Goal: Communication & Community: Share content

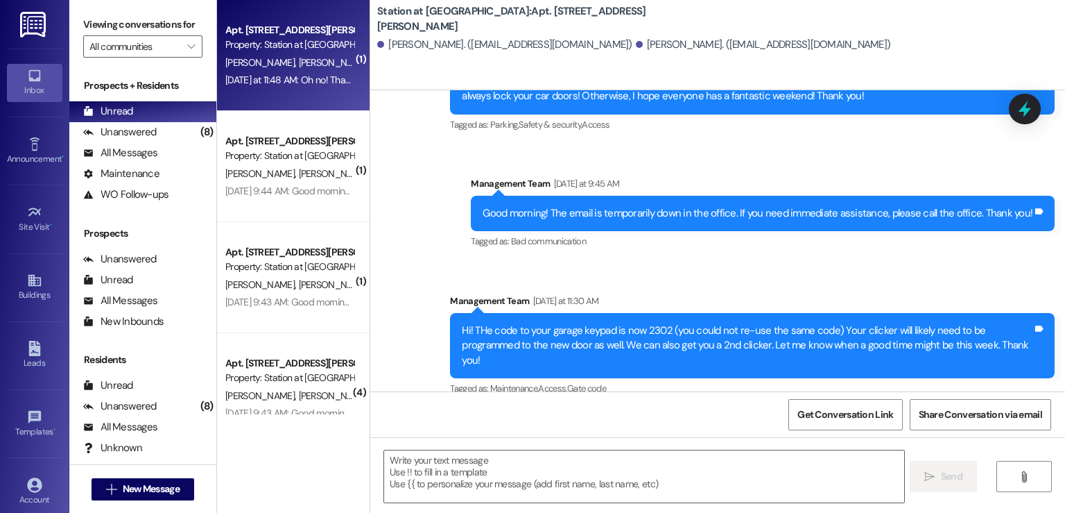
scroll to position [46223, 0]
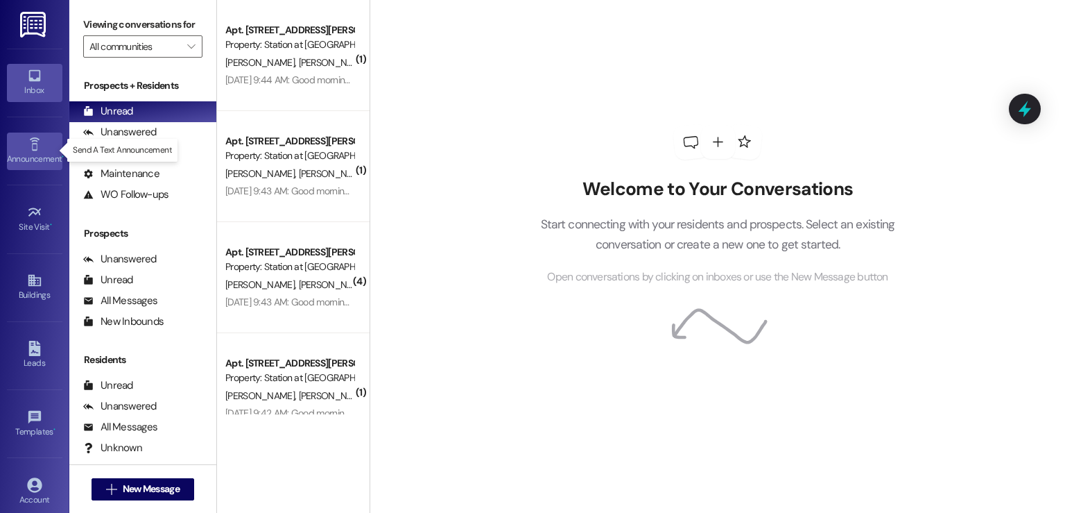
click at [30, 152] on div "Announcement •" at bounding box center [34, 159] width 69 height 14
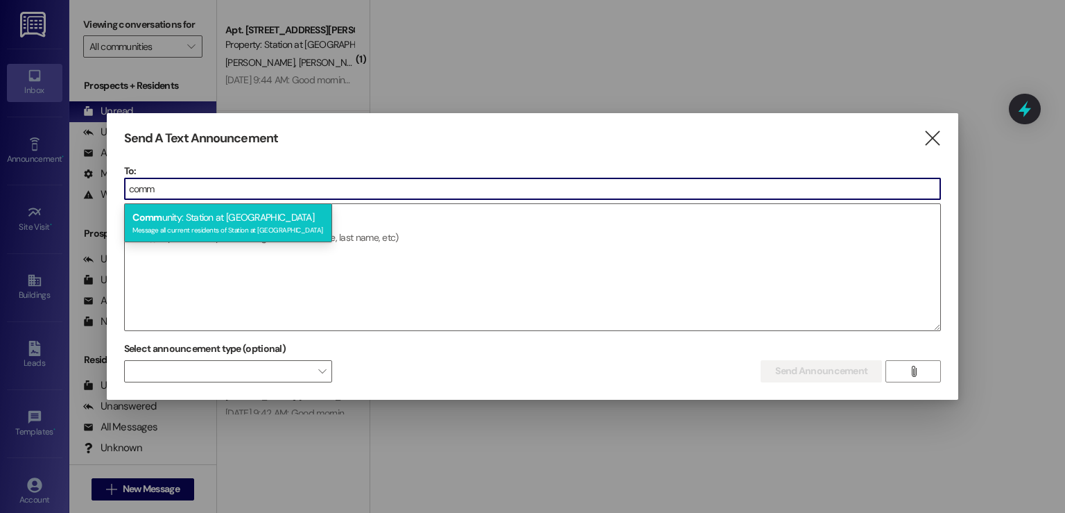
type input "comm"
click at [147, 218] on span "Comm" at bounding box center [146, 217] width 29 height 12
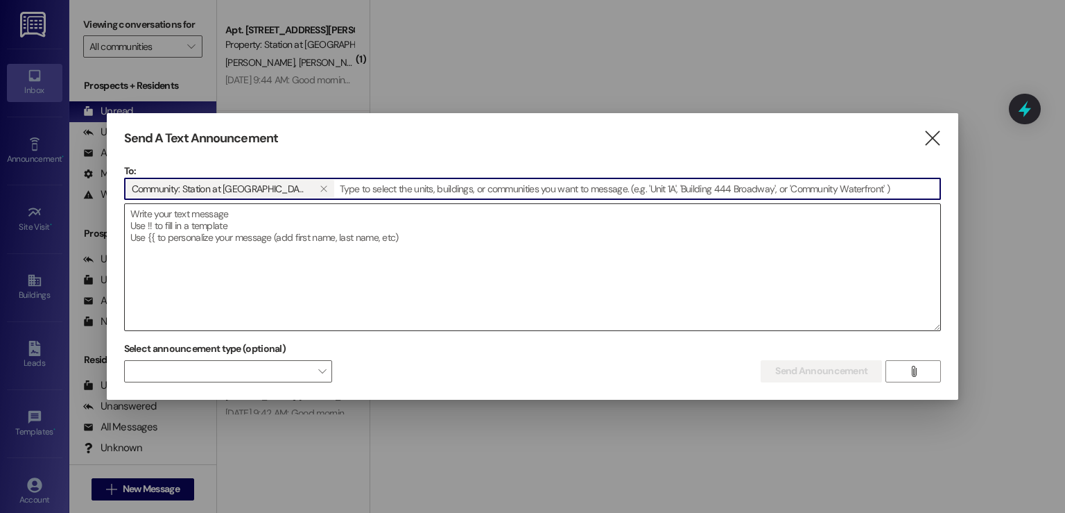
click at [132, 211] on textarea at bounding box center [533, 267] width 816 height 126
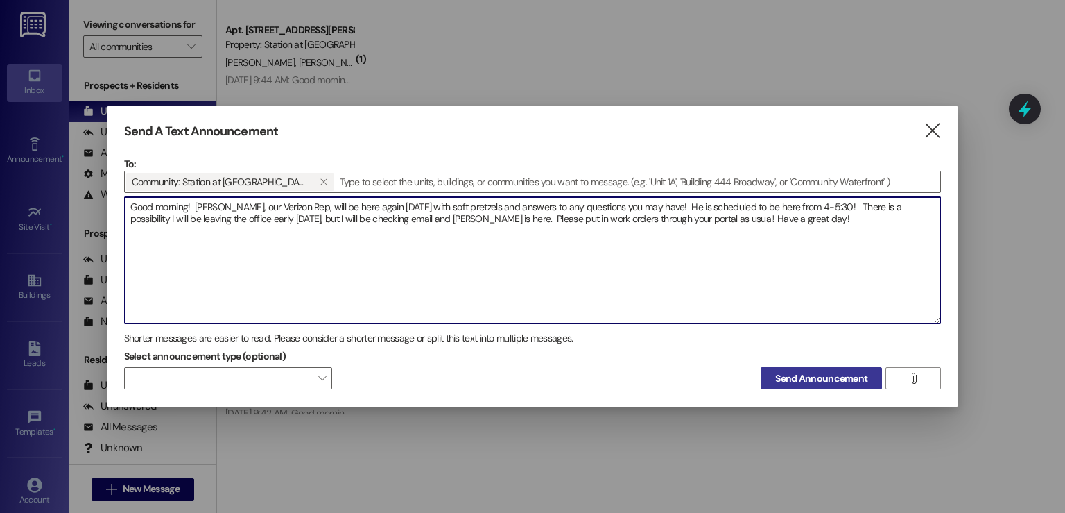
type textarea "Good morning! [PERSON_NAME], our Verizon Rep, will be here again [DATE] with so…"
click at [818, 371] on span "Send Announcement" at bounding box center [821, 378] width 92 height 15
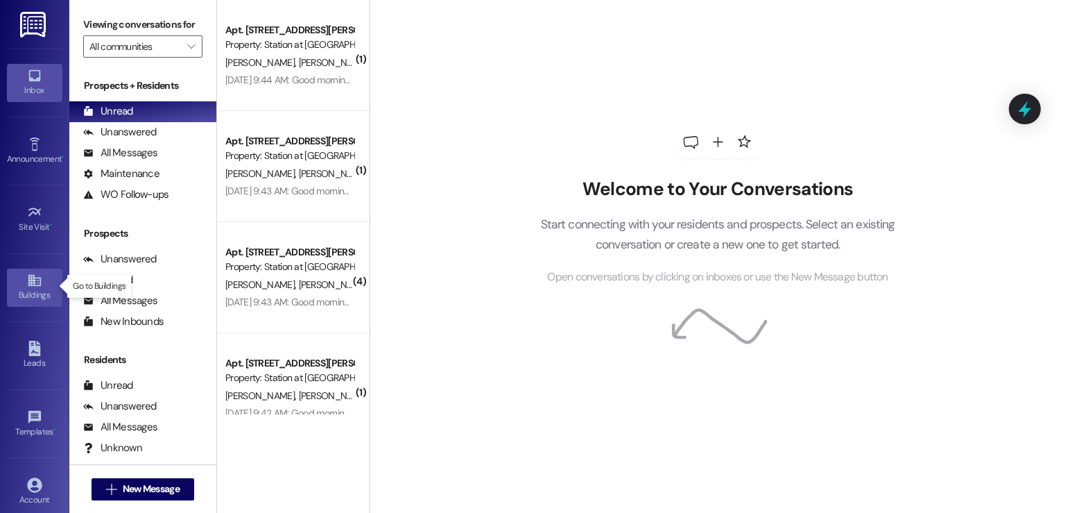
click at [29, 284] on icon at bounding box center [34, 281] width 12 height 12
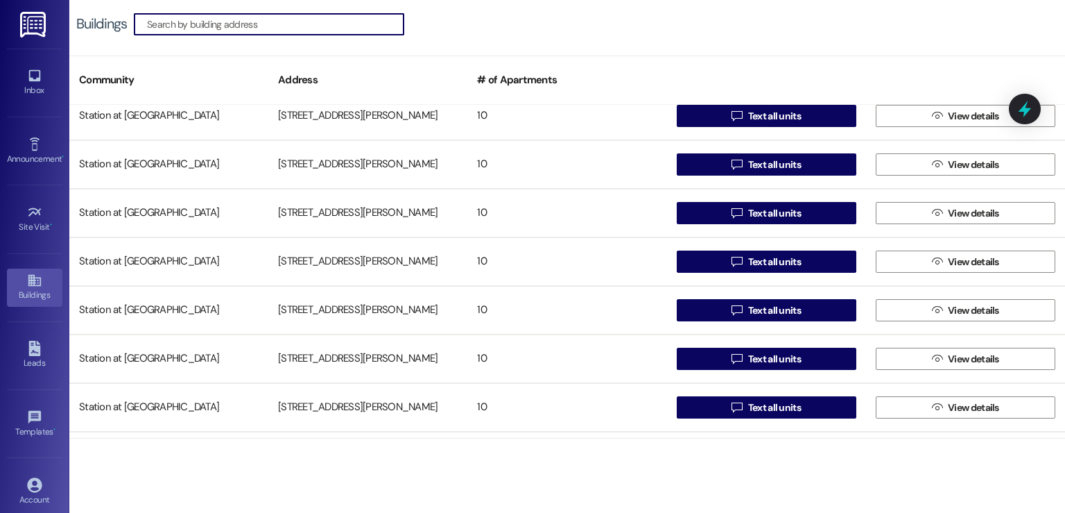
scroll to position [208, 0]
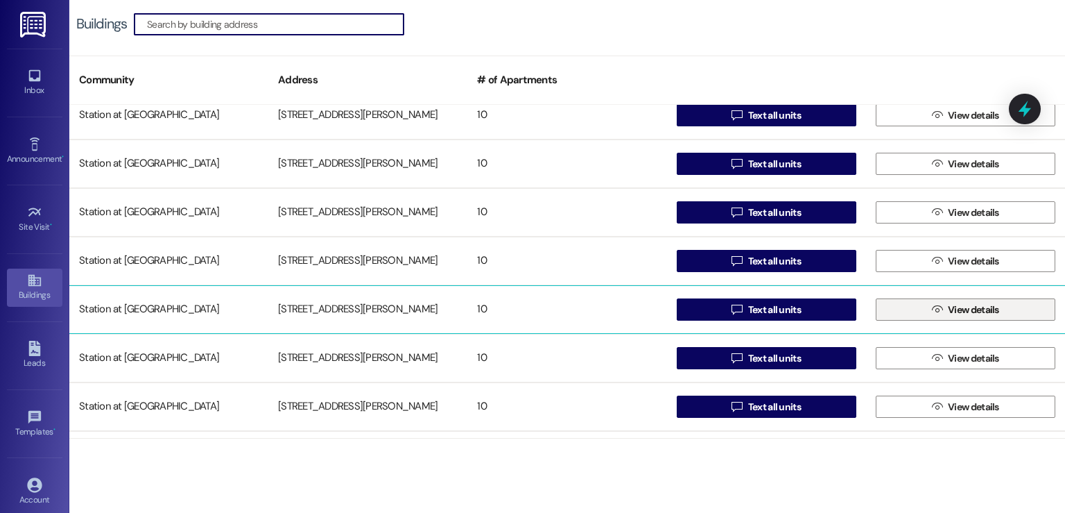
click at [981, 314] on span "View details" at bounding box center [973, 309] width 51 height 15
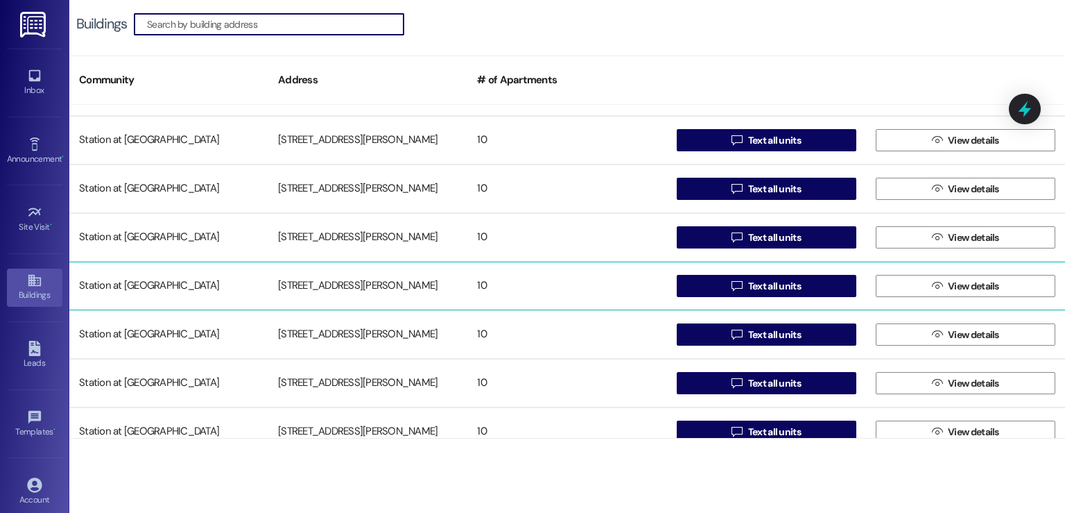
scroll to position [208, 0]
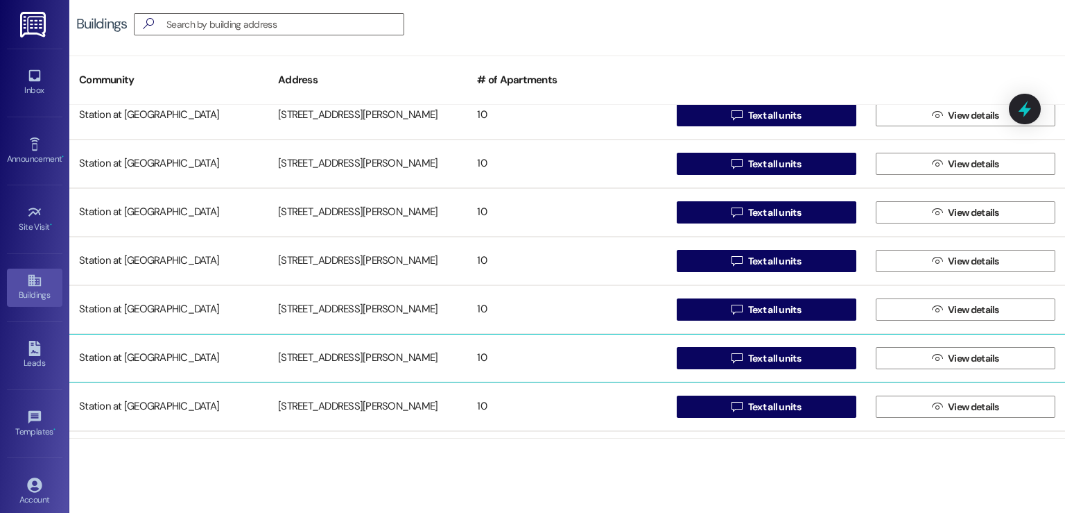
click at [320, 352] on div "[STREET_ADDRESS][PERSON_NAME]" at bounding box center [367, 358] width 199 height 28
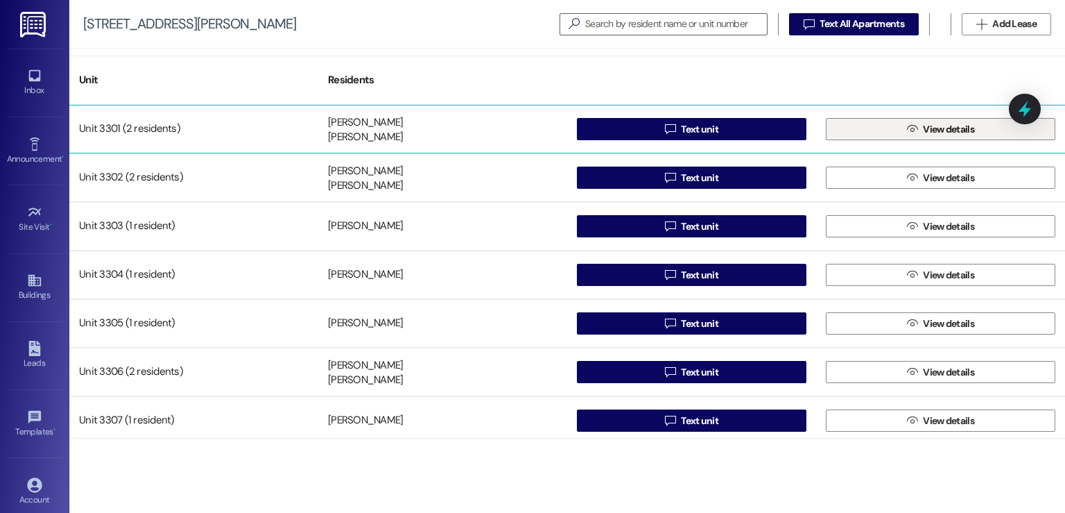
click at [894, 135] on button " View details" at bounding box center [941, 129] width 230 height 22
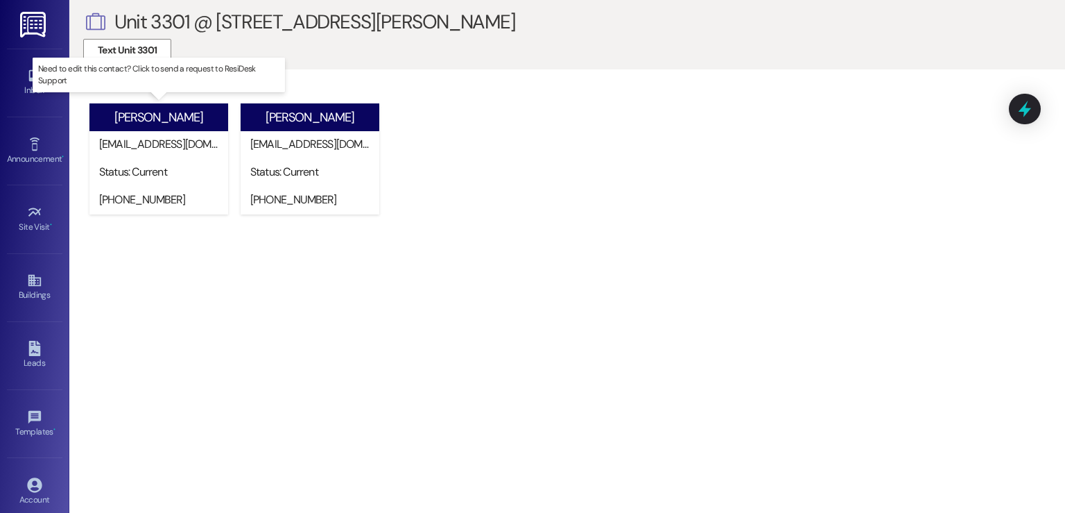
click at [162, 119] on div "[PERSON_NAME]" at bounding box center [158, 117] width 89 height 15
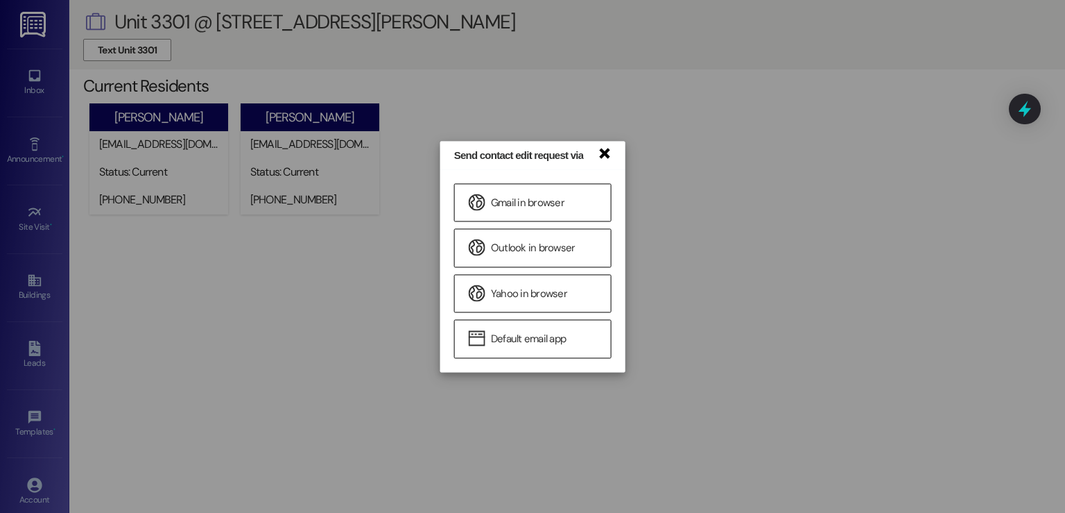
click at [609, 148] on link "×" at bounding box center [604, 152] width 14 height 15
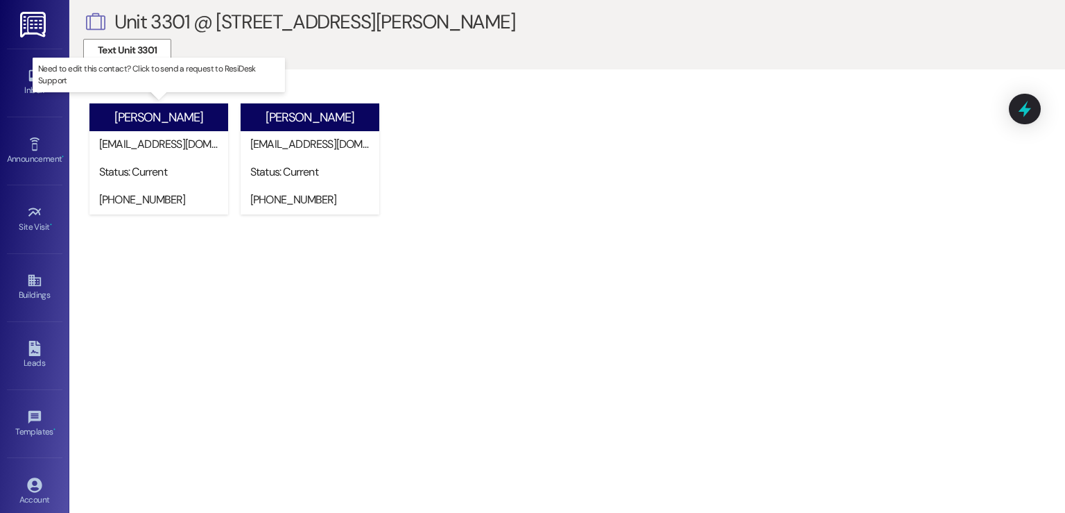
click at [139, 171] on div "Status: Current" at bounding box center [162, 171] width 126 height 15
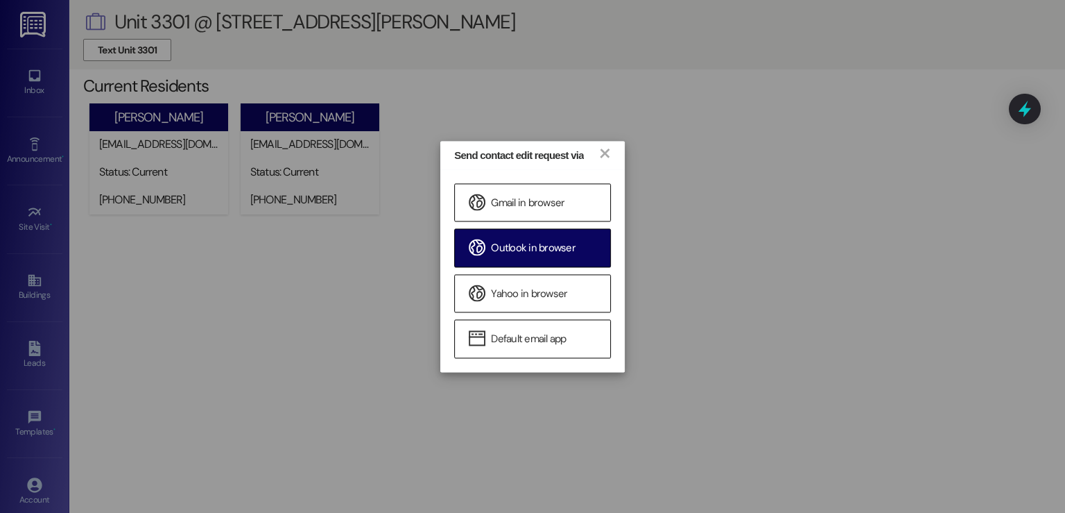
click at [515, 245] on span "Outlook in browser" at bounding box center [533, 248] width 85 height 15
